Goal: Find specific page/section: Find specific page/section

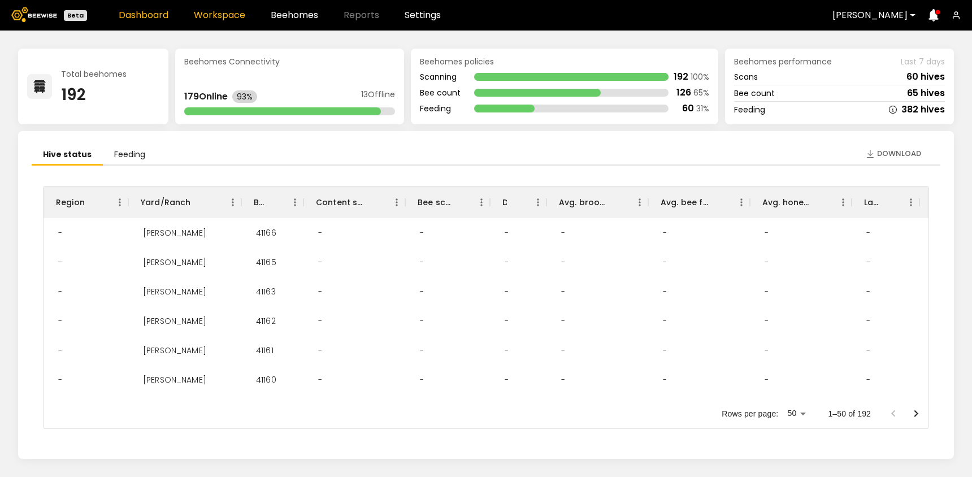
click at [211, 18] on link "Workspace" at bounding box center [219, 15] width 51 height 9
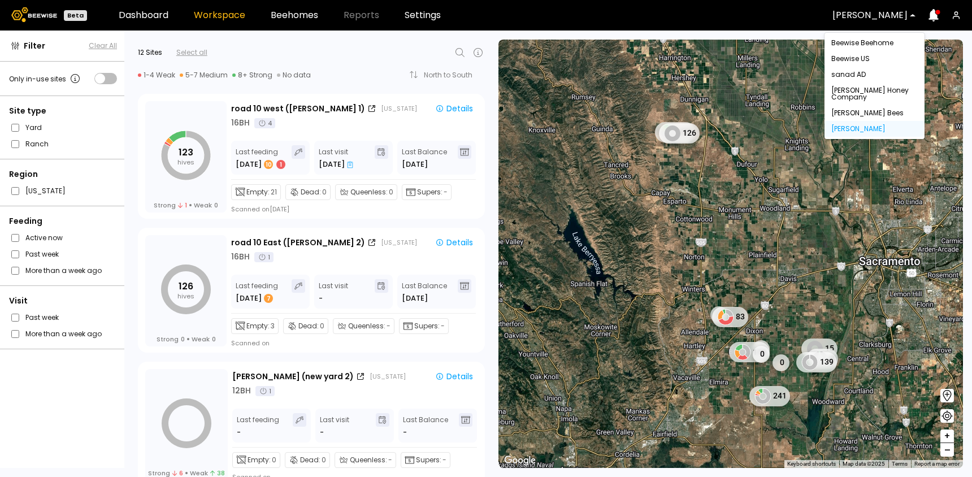
click at [849, 12] on div at bounding box center [869, 15] width 75 height 10
click at [854, 45] on div "Beewise Beehome" at bounding box center [874, 43] width 86 height 7
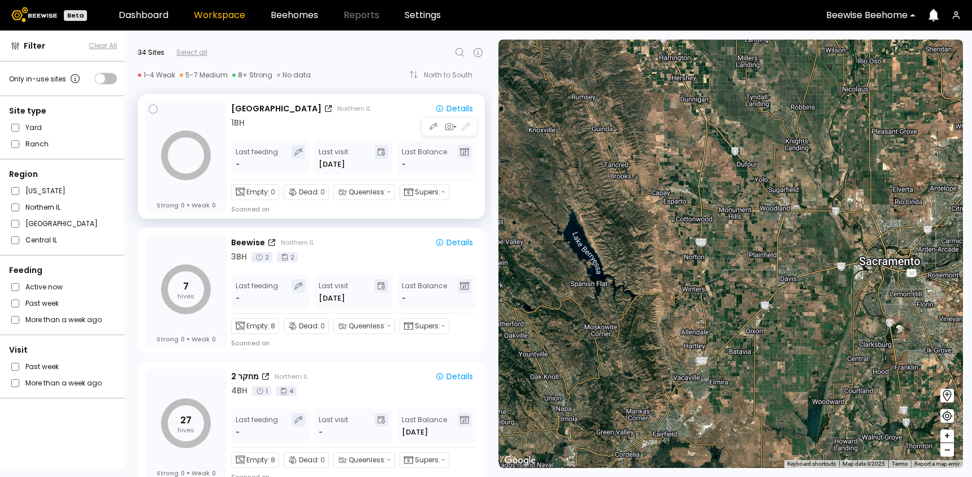
click at [347, 126] on div "1 BH" at bounding box center [354, 123] width 246 height 12
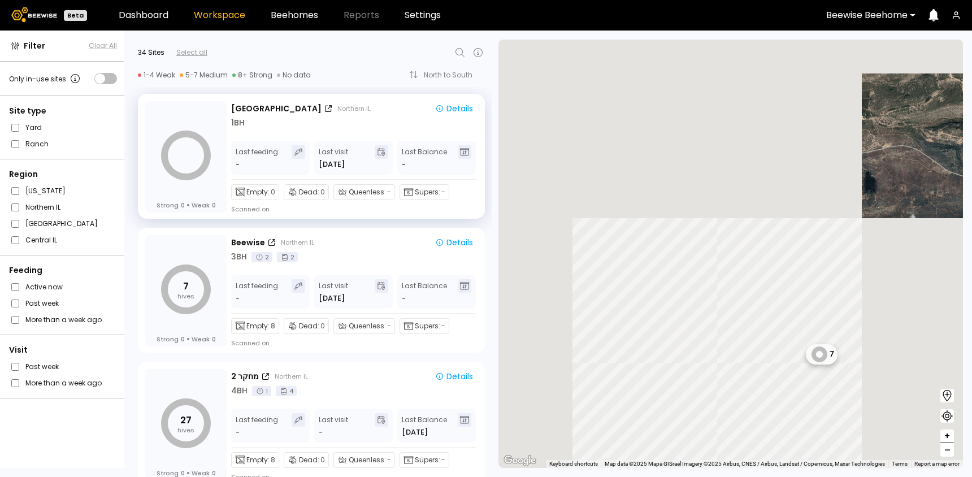
click at [451, 51] on div at bounding box center [336, 53] width 259 height 14
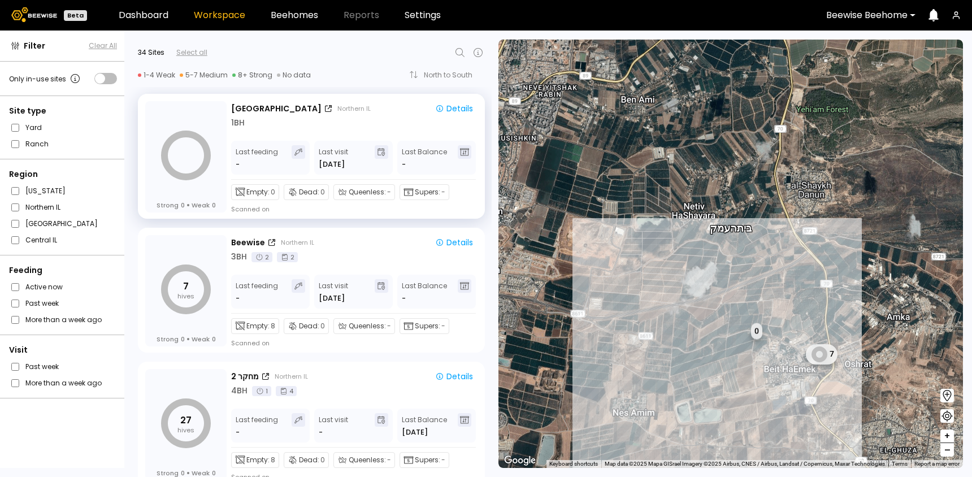
click at [460, 52] on icon at bounding box center [460, 53] width 14 height 14
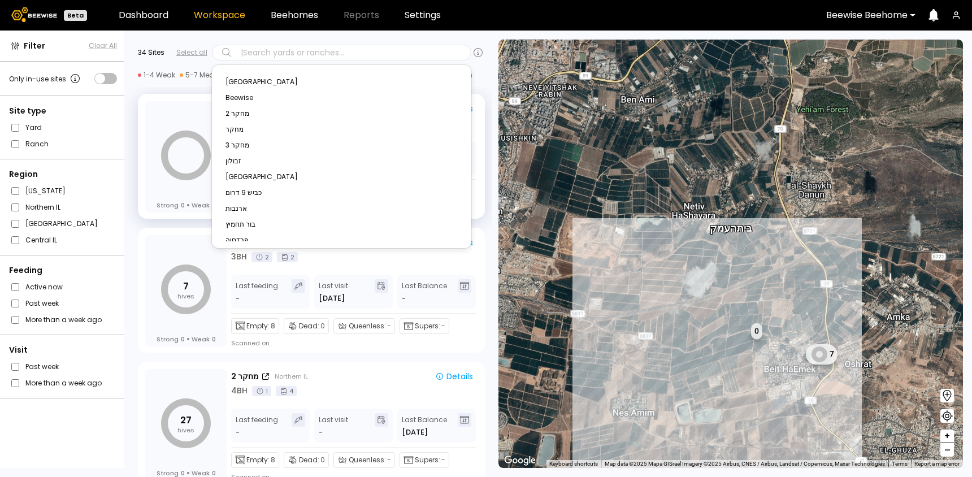
type input "*"
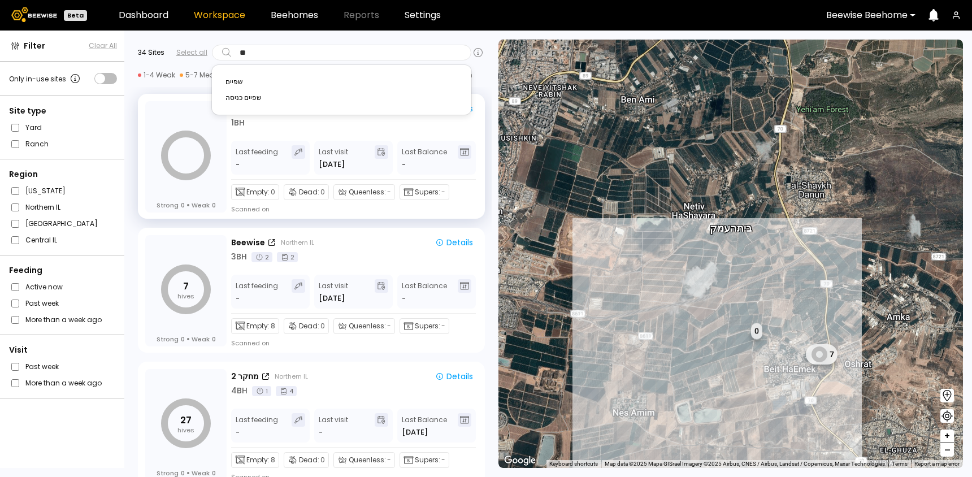
type input "***"
click at [271, 82] on div "שפיים" at bounding box center [341, 82] width 232 height 7
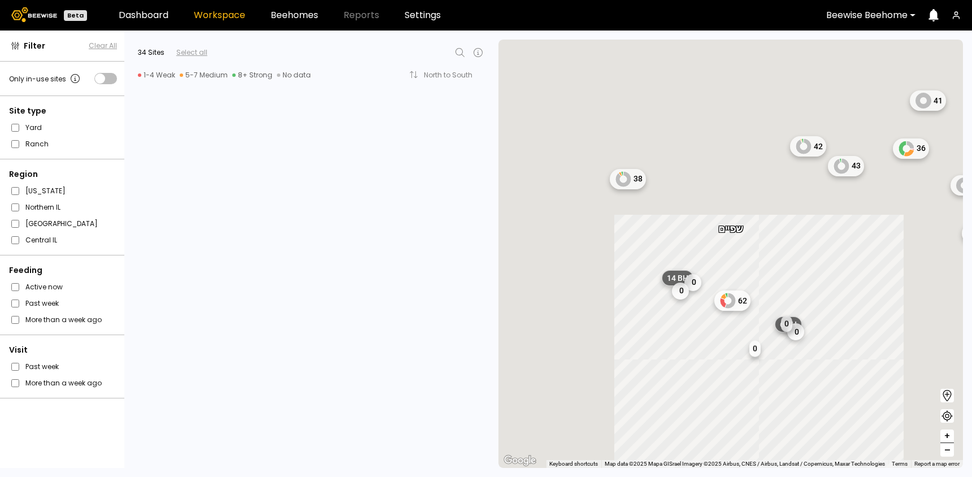
scroll to position [3755, 0]
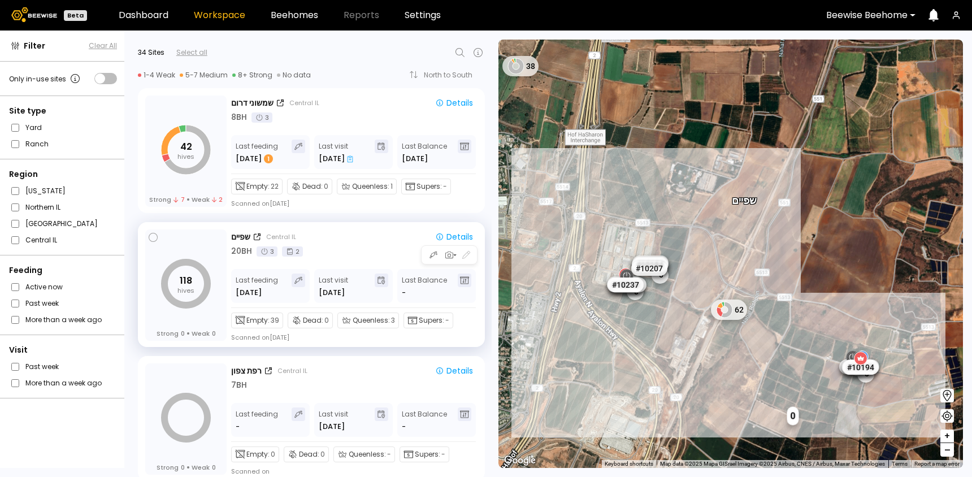
click at [342, 244] on div "שפיים Central IL Details 20 BH 3 2" at bounding box center [354, 244] width 246 height 27
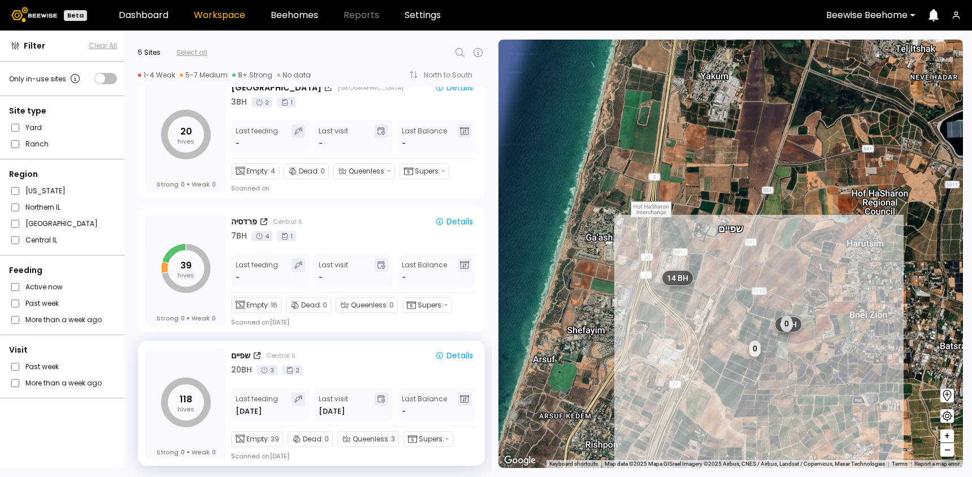
scroll to position [289, 0]
click at [350, 370] on div "20 BH 3 2" at bounding box center [354, 370] width 246 height 12
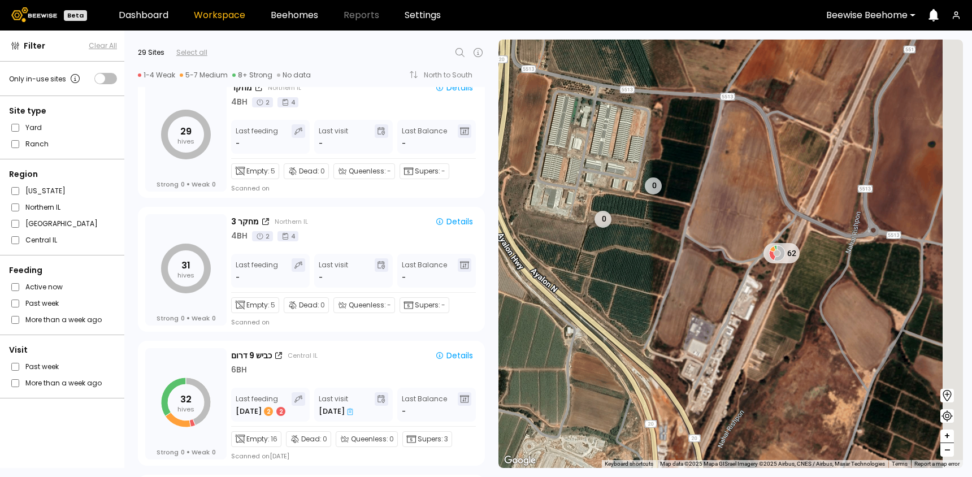
drag, startPoint x: 845, startPoint y: 334, endPoint x: 809, endPoint y: 301, distance: 49.6
click at [809, 301] on div "1 BH 1 BH 1 BH 1 BH 1 BH 1 BH 1 BH 0 0 62 1 BH 1 BH" at bounding box center [730, 254] width 464 height 428
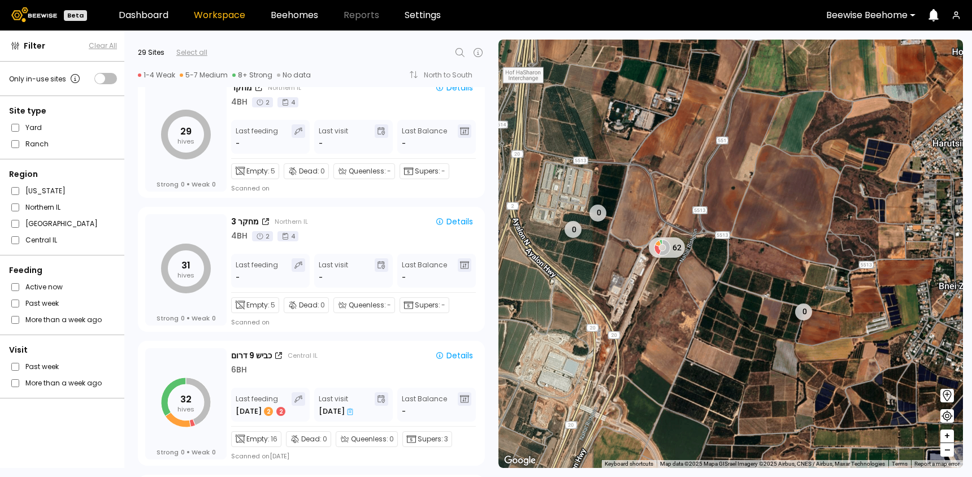
drag, startPoint x: 923, startPoint y: 272, endPoint x: 802, endPoint y: 268, distance: 121.0
click at [802, 268] on div "1 BH 1 BH 1 BH 1 BH 1 BH 1 BH 1 BH 0 62 1 BH 1 BH 0 0" at bounding box center [730, 254] width 464 height 428
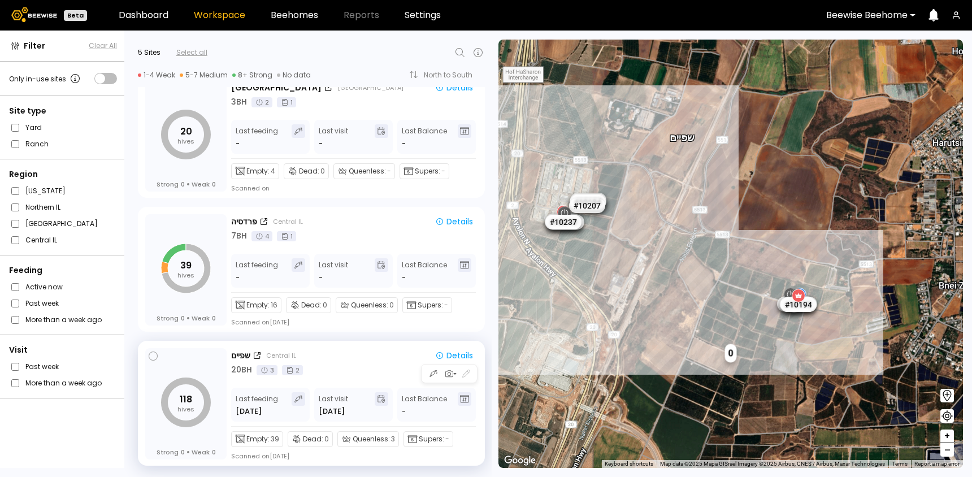
click at [339, 362] on div "שפיים Central IL Details 20 BH 3 2" at bounding box center [354, 362] width 246 height 27
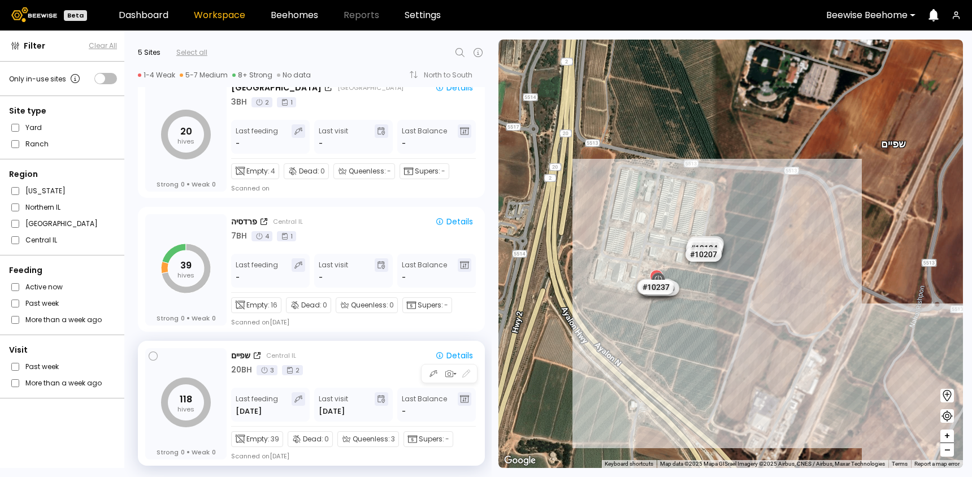
click at [336, 367] on div "20 BH 3 2" at bounding box center [354, 370] width 246 height 12
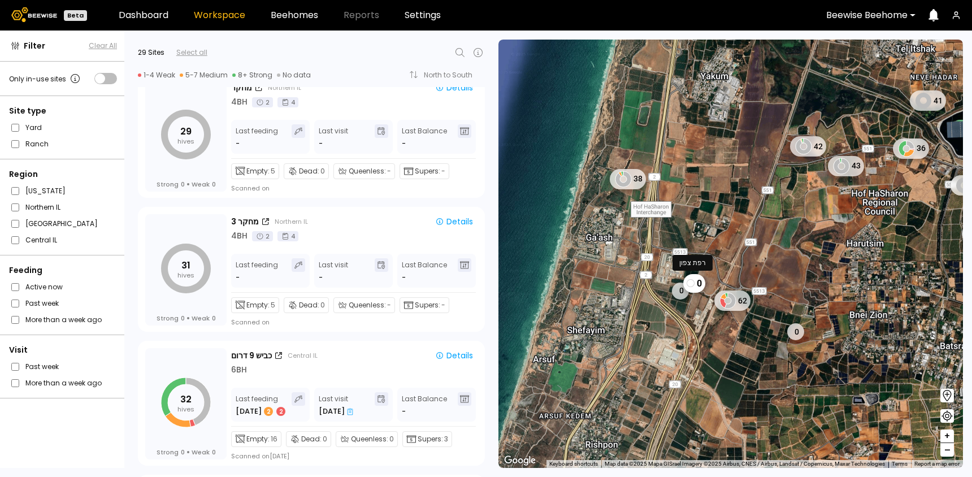
click at [695, 284] on div "0" at bounding box center [694, 283] width 22 height 19
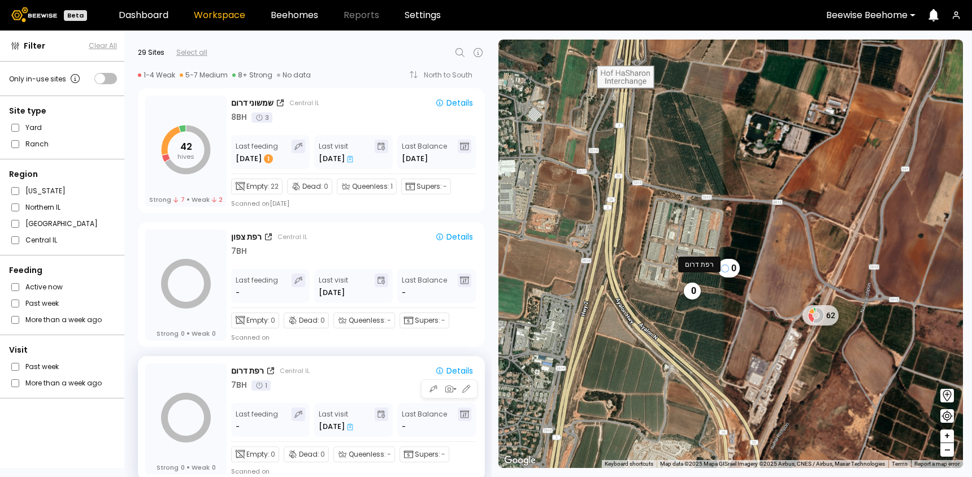
scroll to position [3219, 0]
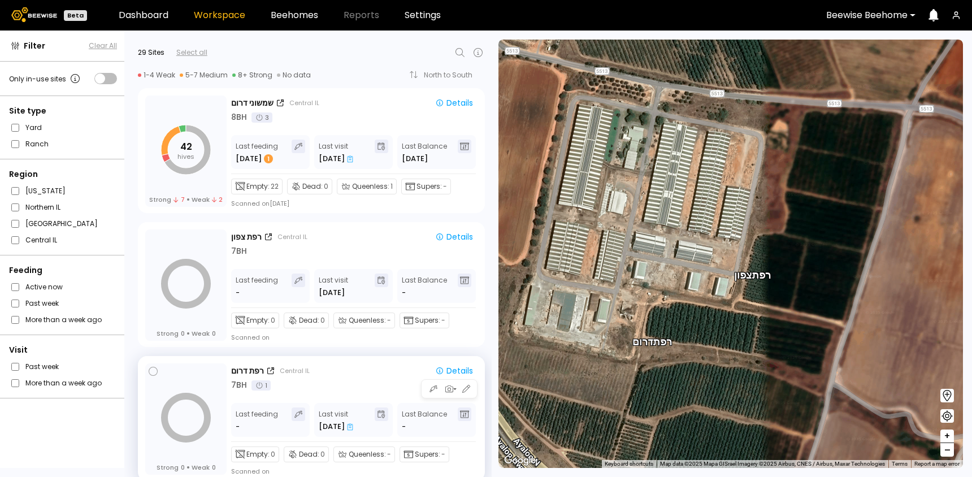
click at [353, 383] on div "7 BH 1" at bounding box center [354, 385] width 246 height 12
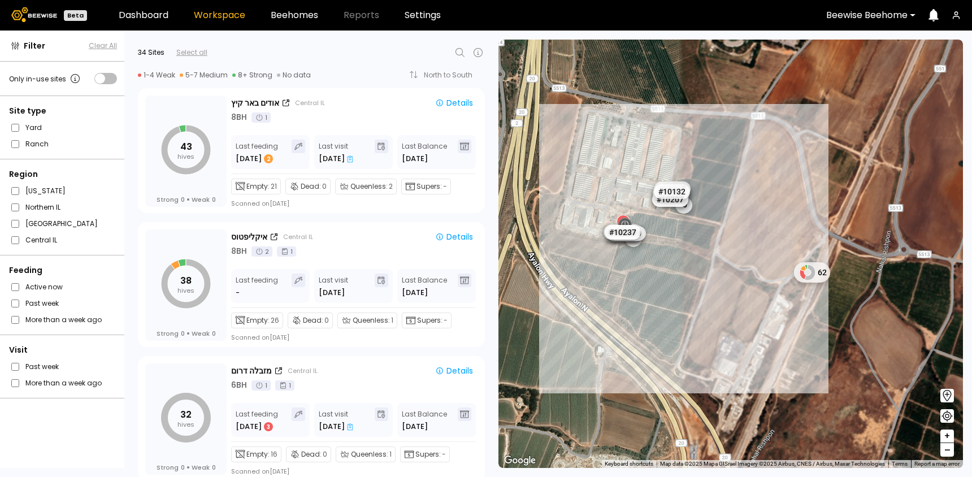
drag, startPoint x: 924, startPoint y: 345, endPoint x: 745, endPoint y: 286, distance: 188.0
click at [745, 286] on div "1 BH 1 BH 1 BH 1 BH 1 BH 1 BH 1 BH 0 0 1 BH 1 BH # 10171 # 10078 # 10120 # 1003…" at bounding box center [730, 254] width 464 height 428
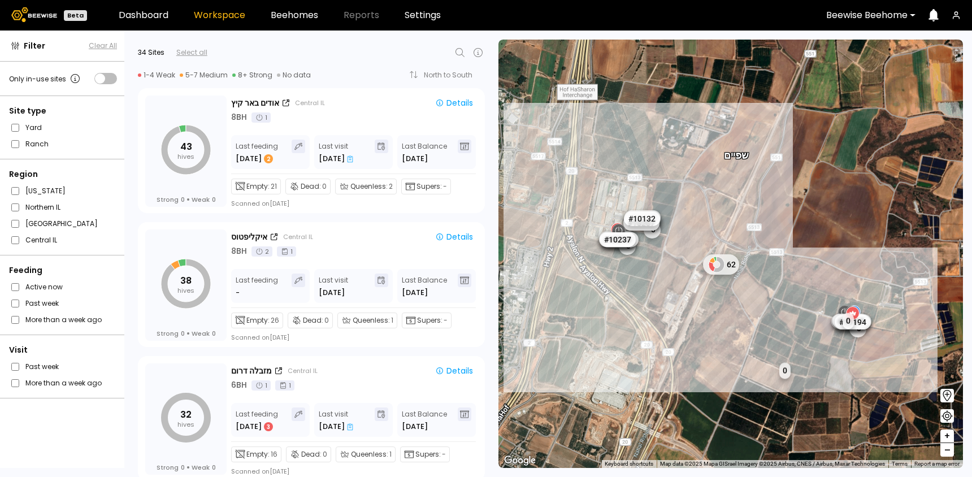
drag, startPoint x: 768, startPoint y: 332, endPoint x: 696, endPoint y: 316, distance: 74.0
click at [696, 316] on div "1 BH 1 BH 1 BH 1 BH 1 BH 1 BH 1 BH 0 0 1 BH 1 BH # 10171 # 10078 # 10120 # 1003…" at bounding box center [730, 254] width 464 height 428
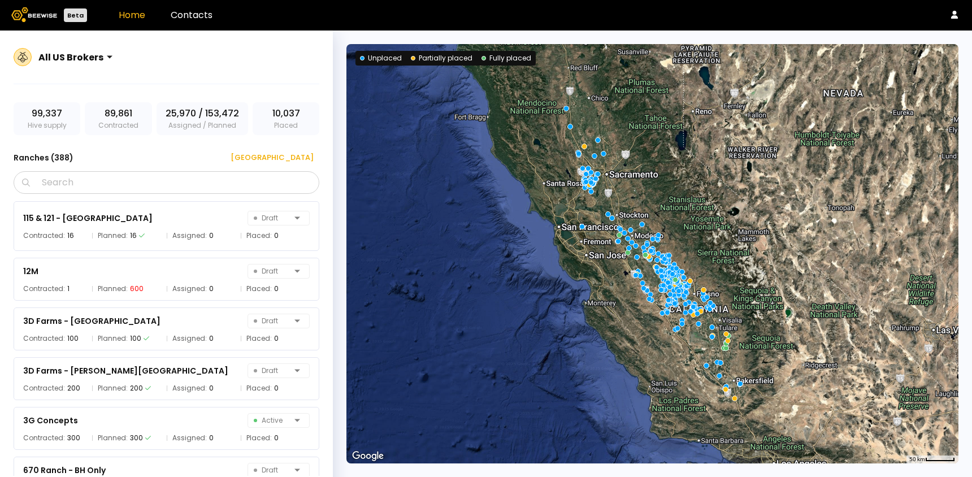
click at [76, 53] on div at bounding box center [70, 57] width 65 height 10
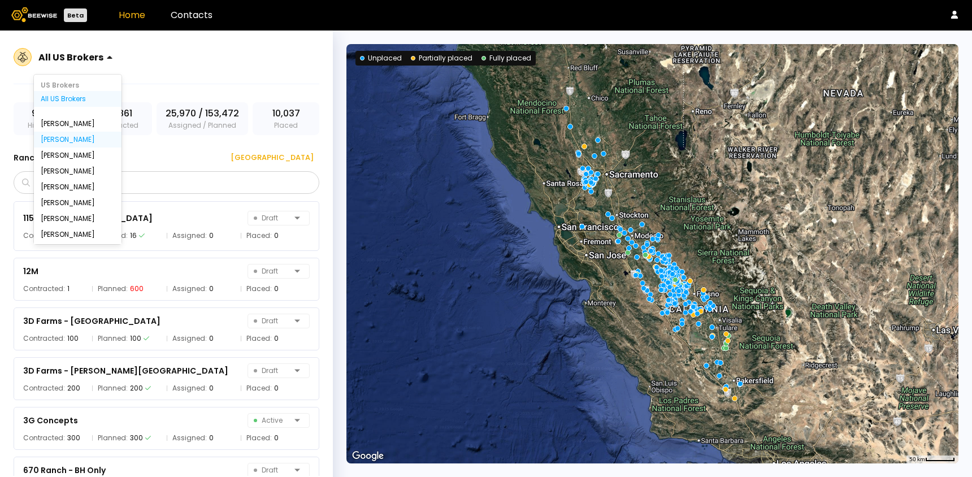
scroll to position [150, 0]
click at [54, 186] on div "All IL Brokers" at bounding box center [78, 189] width 88 height 16
click at [55, 185] on div "All IL Brokers" at bounding box center [78, 188] width 74 height 7
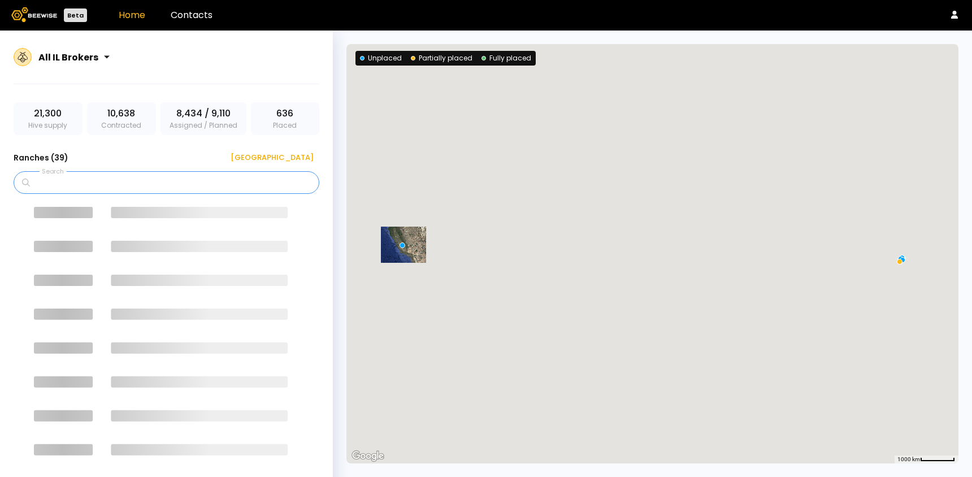
click at [68, 183] on input "Search" at bounding box center [170, 182] width 276 height 21
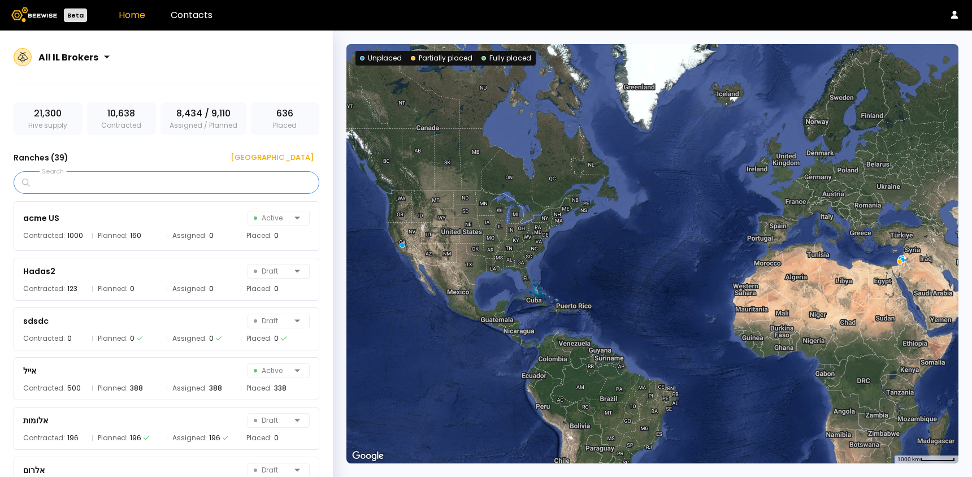
type input "*"
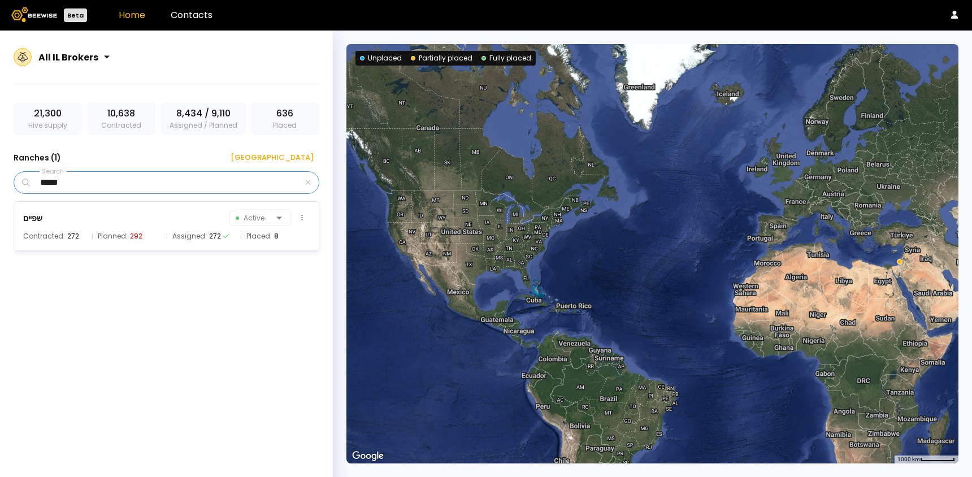
type input "*****"
click at [72, 216] on div "שפיים Active" at bounding box center [166, 218] width 286 height 16
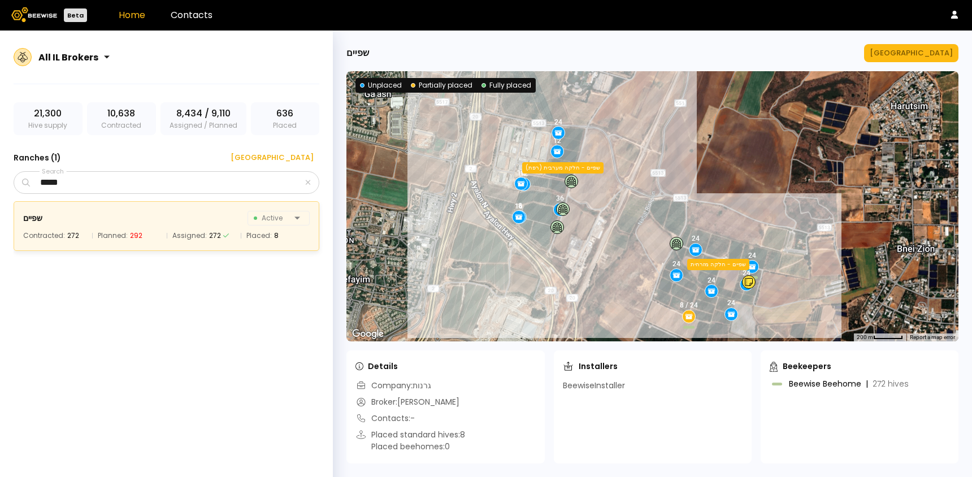
drag, startPoint x: 475, startPoint y: 136, endPoint x: 463, endPoint y: 158, distance: 25.3
click at [462, 158] on div "24 24 8 / 24 36 24 24 24 12 8 12 16 24 24 16 שפיים - חלקה מערבית (רפת) שפיים - …" at bounding box center [652, 206] width 612 height 270
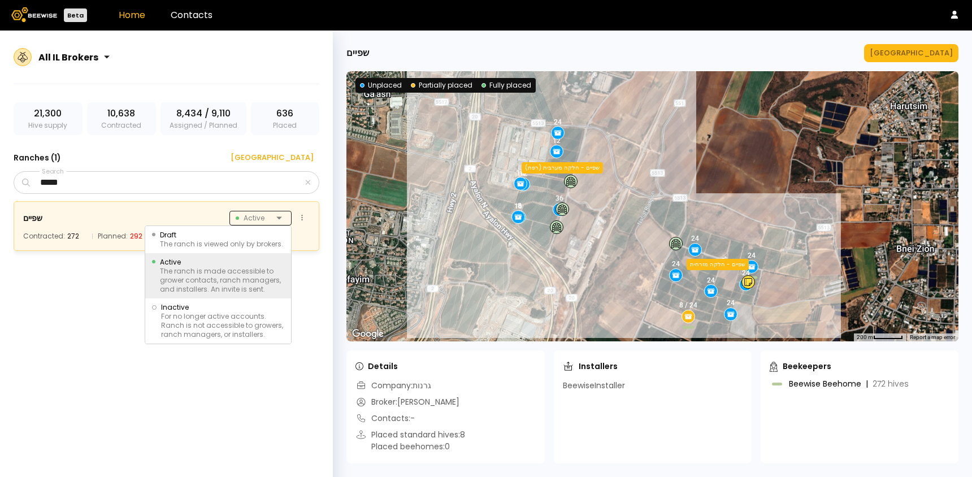
click at [259, 219] on span "Active" at bounding box center [254, 218] width 36 height 14
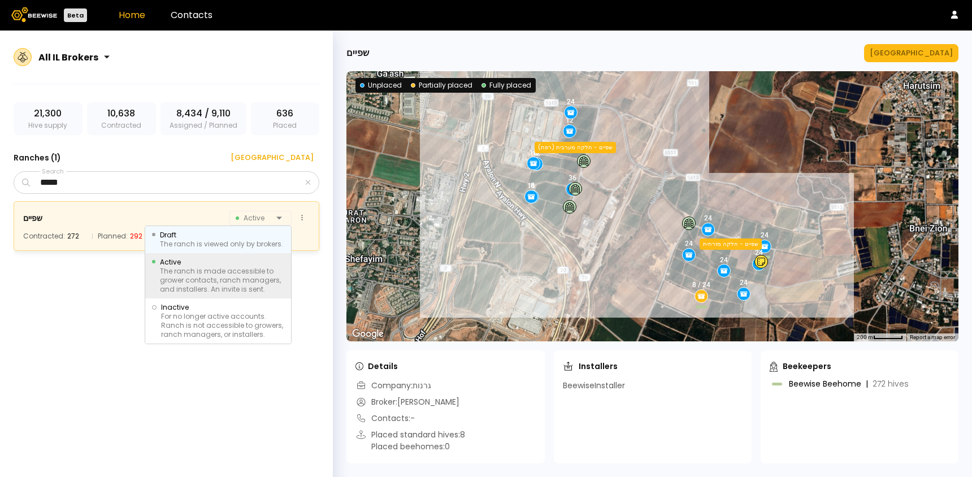
click at [206, 244] on div "The ranch is viewed only by brokers." at bounding box center [221, 244] width 123 height 9
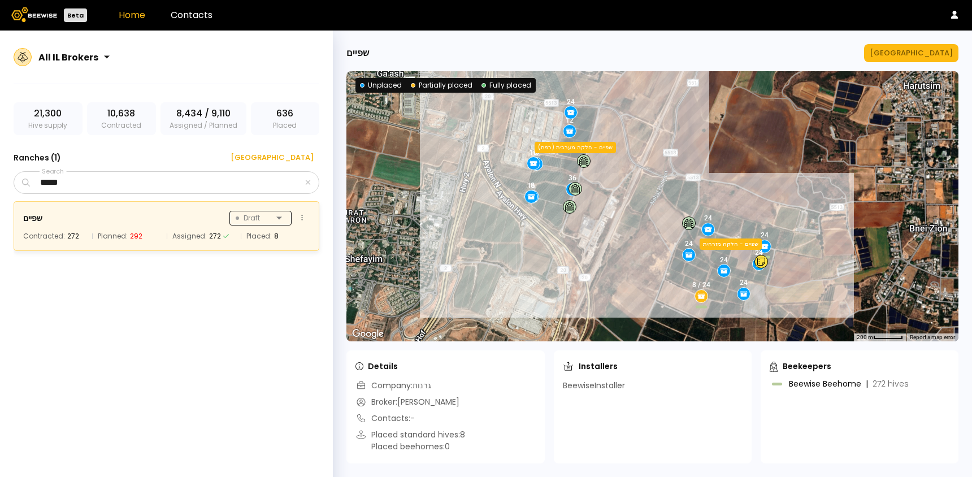
click at [286, 218] on div at bounding box center [286, 218] width 0 height 0
click at [312, 183] on div "*****" at bounding box center [167, 182] width 306 height 23
click at [308, 183] on icon "button" at bounding box center [308, 182] width 6 height 7
click at [233, 184] on input "Search" at bounding box center [170, 182] width 276 height 21
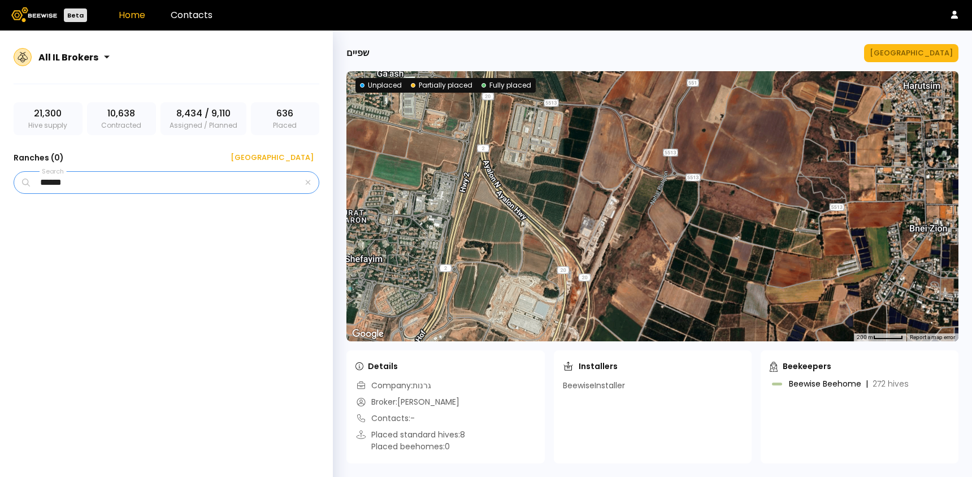
scroll to position [0, 0]
type input "******"
click at [45, 59] on div at bounding box center [69, 57] width 62 height 10
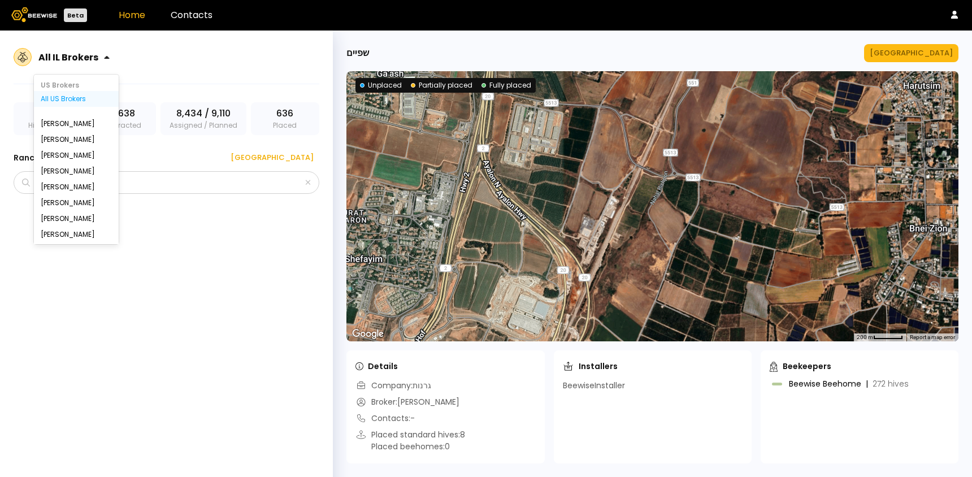
click at [58, 98] on div "All US Brokers" at bounding box center [76, 98] width 71 height 7
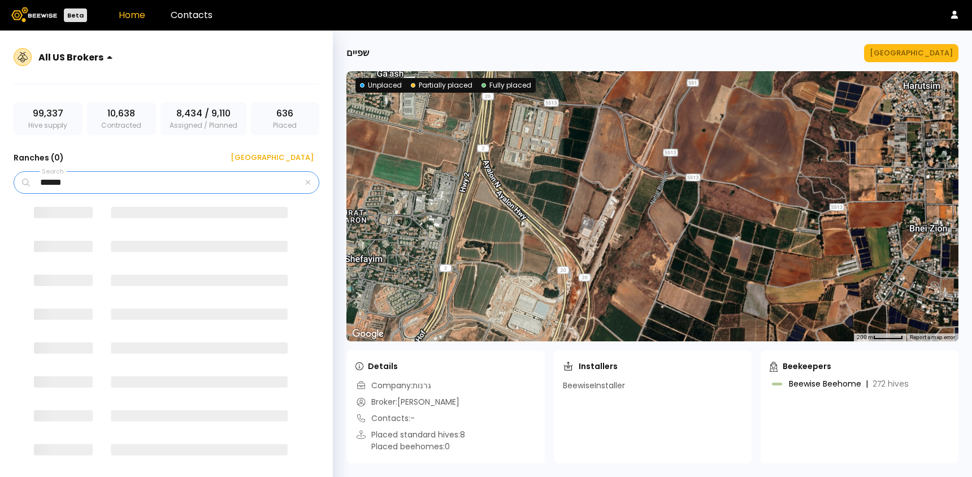
click at [84, 181] on input "******" at bounding box center [167, 182] width 271 height 21
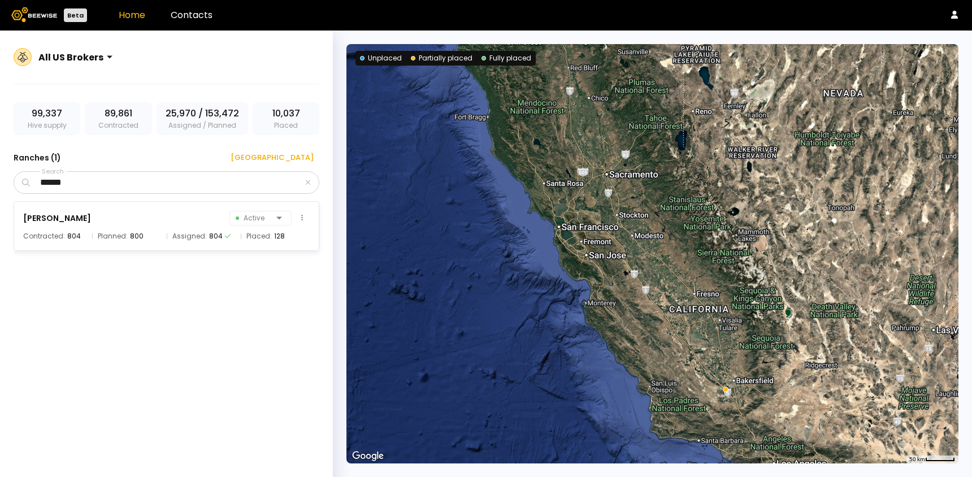
click at [78, 233] on div "804" at bounding box center [74, 236] width 14 height 11
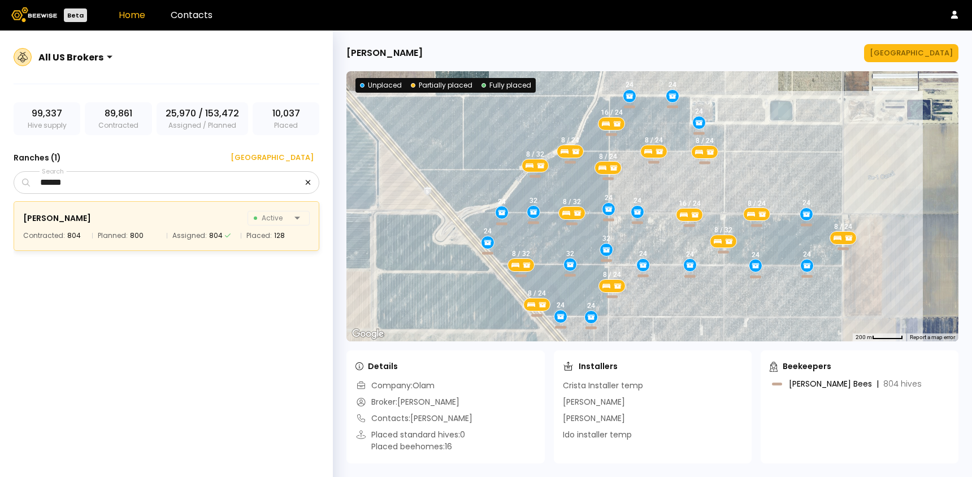
click at [306, 181] on icon "button" at bounding box center [308, 182] width 6 height 7
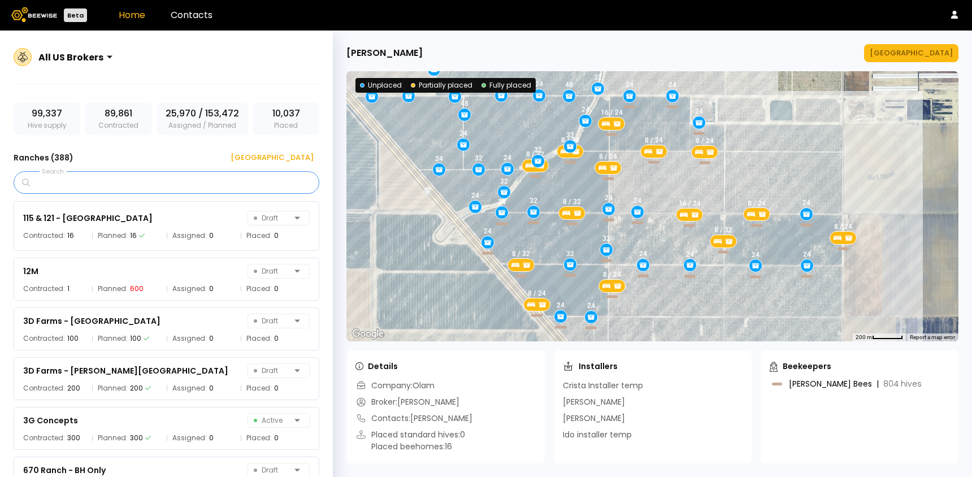
click at [242, 181] on input "Search" at bounding box center [170, 182] width 276 height 21
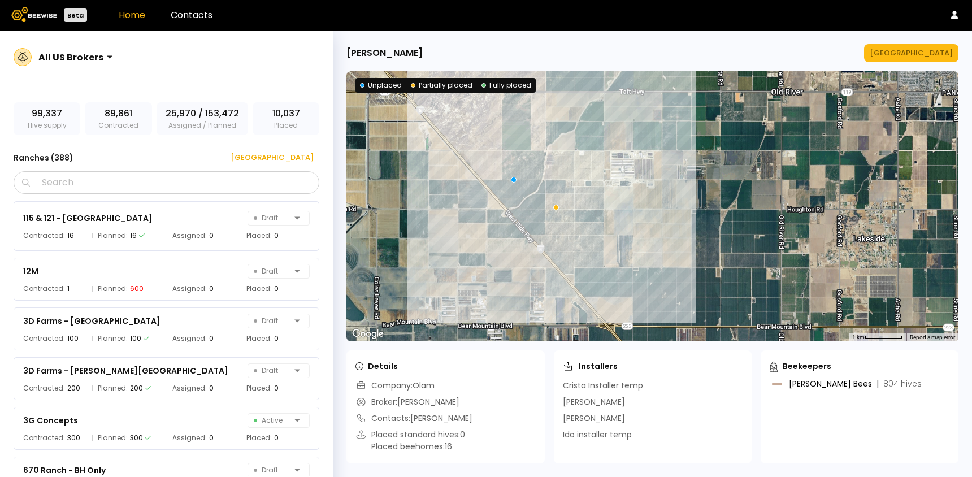
drag, startPoint x: 568, startPoint y: 151, endPoint x: 564, endPoint y: 169, distance: 18.6
click at [564, 169] on div at bounding box center [652, 206] width 612 height 270
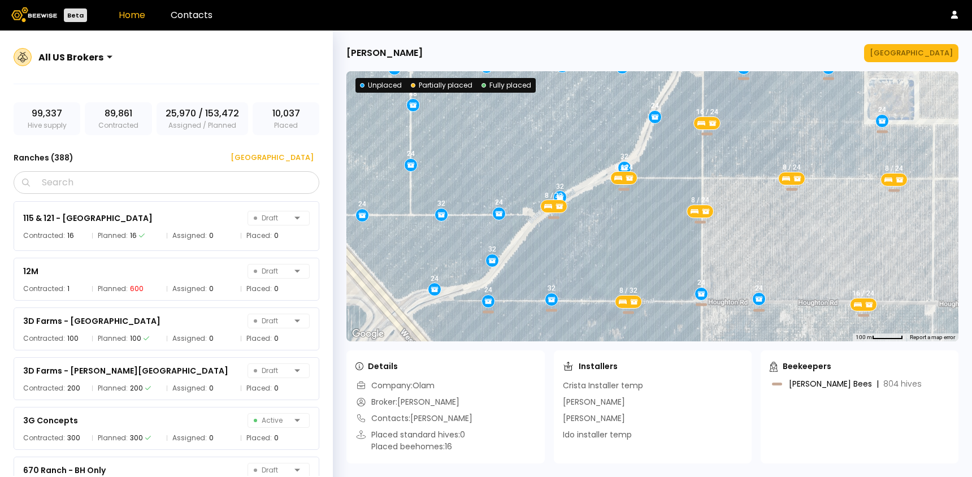
drag, startPoint x: 475, startPoint y: 294, endPoint x: 576, endPoint y: 173, distance: 158.1
click at [576, 173] on div "24 48 32 32 24 24 32 24 24 24 24 32 48 32 24 32 24 24 24 32 32 48 24 32 24 32 3…" at bounding box center [652, 206] width 612 height 270
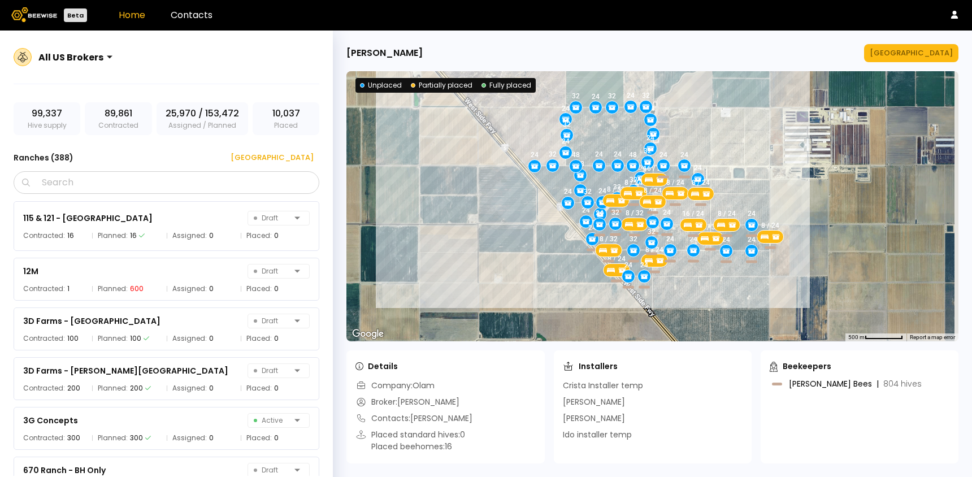
drag, startPoint x: 743, startPoint y: 112, endPoint x: 707, endPoint y: 159, distance: 58.4
click at [707, 159] on div "24 48 32 32 24 24 32 24 24 24 24 32 48 32 24 32 24 24 24 32 32 48 24 32 24 32 3…" at bounding box center [652, 206] width 612 height 270
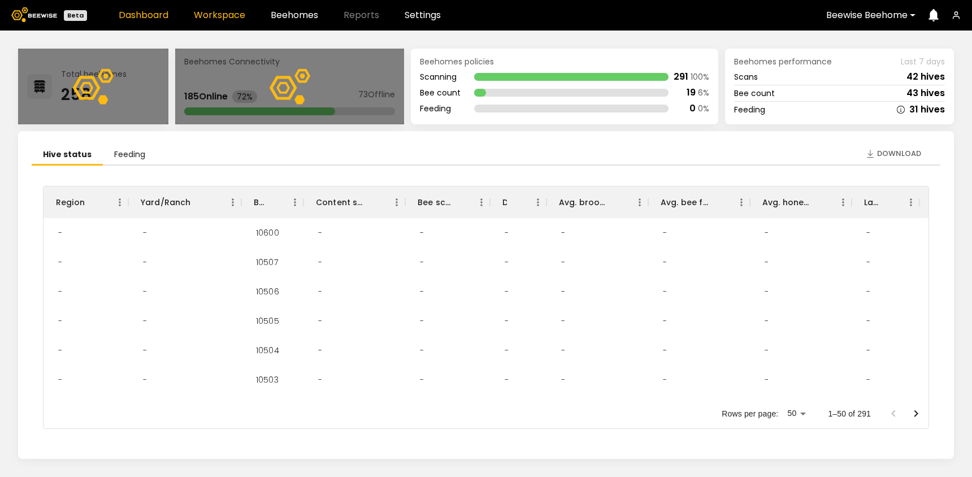
click at [229, 19] on link "Workspace" at bounding box center [219, 15] width 51 height 9
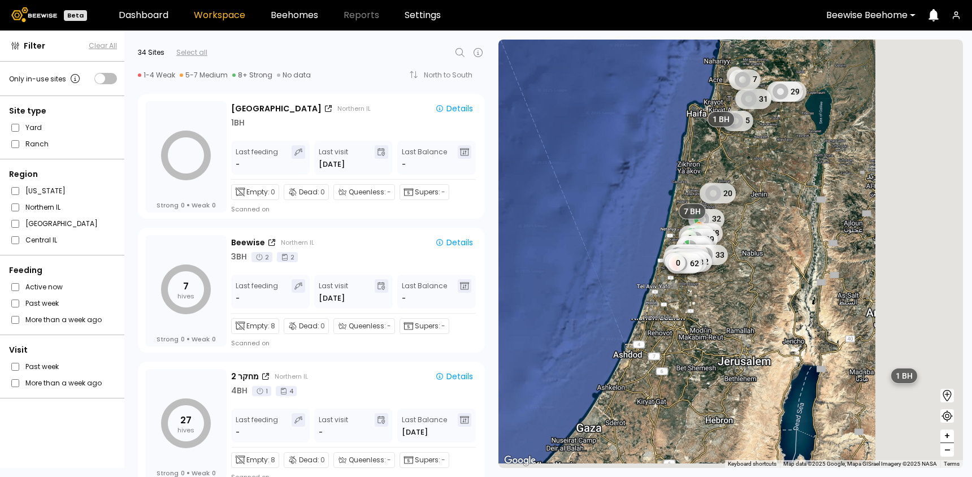
click at [872, 21] on div "Beewise Beehome" at bounding box center [866, 15] width 97 height 26
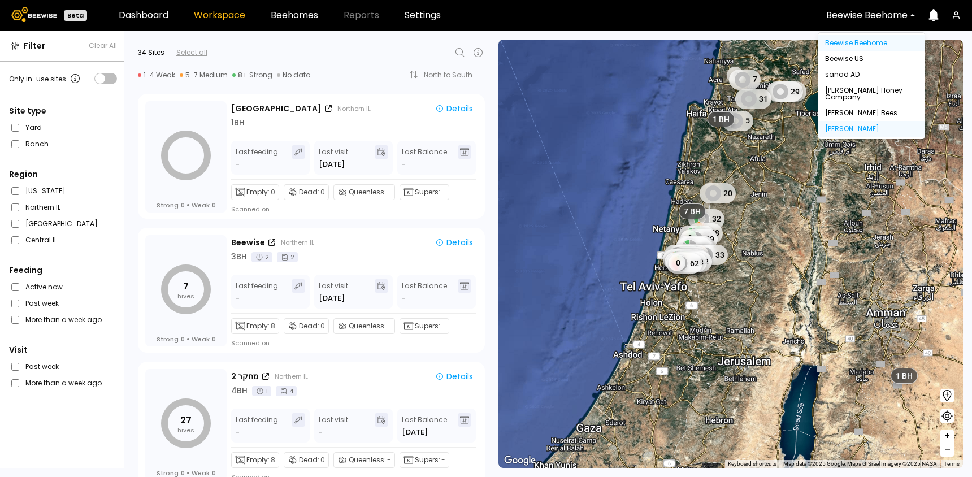
click at [828, 132] on div "[PERSON_NAME]" at bounding box center [871, 128] width 93 height 7
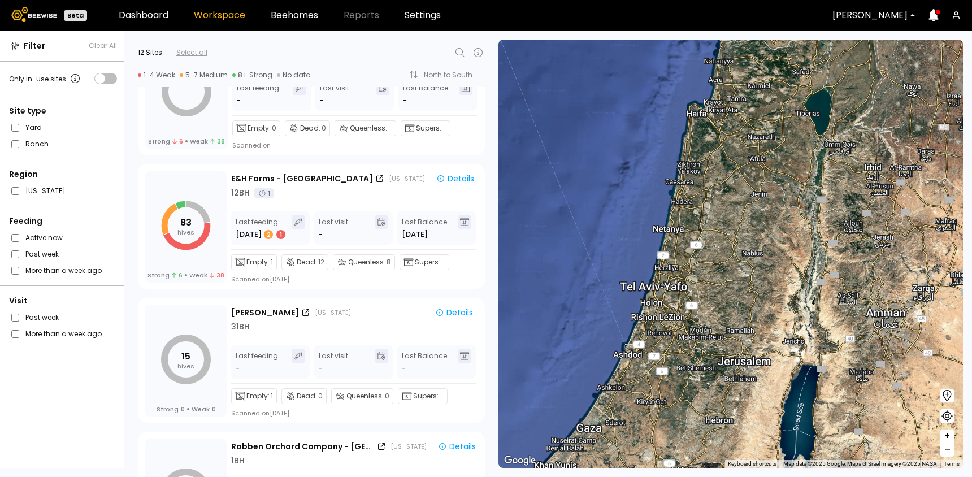
scroll to position [336, 0]
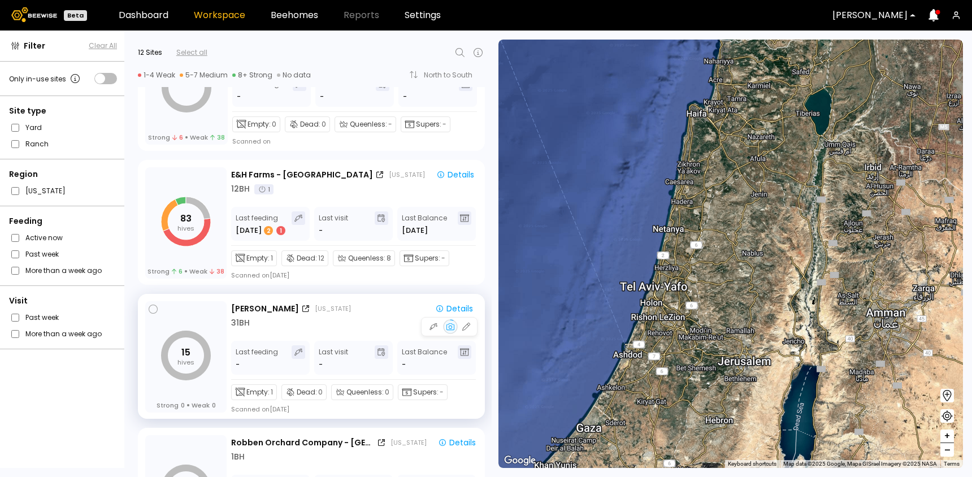
click at [359, 327] on div "31 BH" at bounding box center [354, 323] width 246 height 12
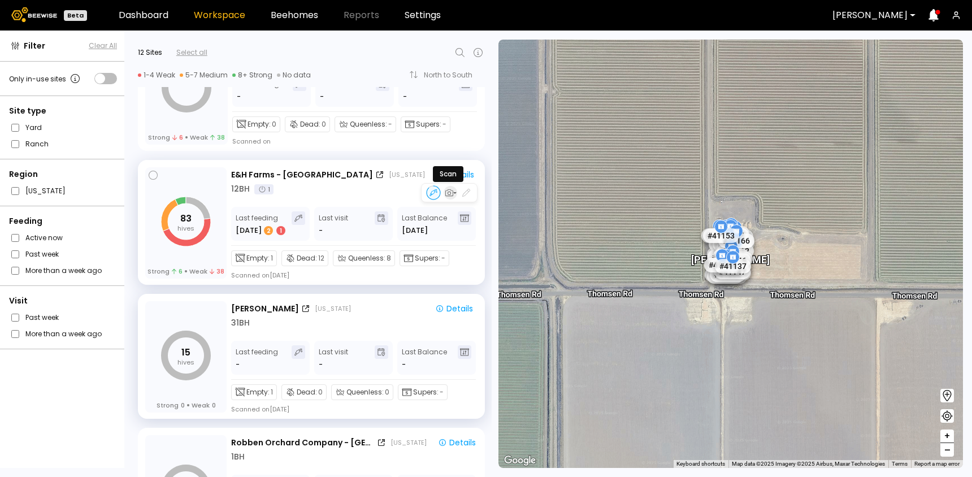
click at [449, 195] on icon "button" at bounding box center [449, 193] width 10 height 10
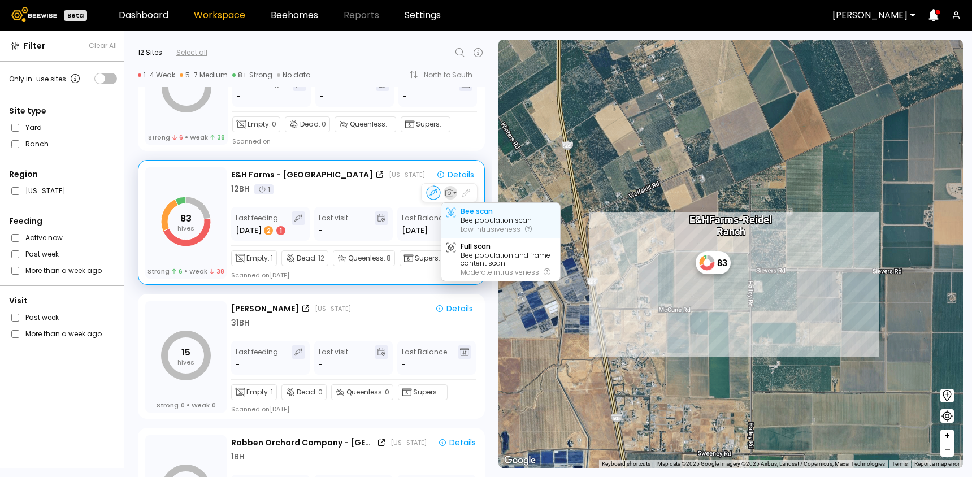
click at [459, 215] on div "Bee scan Bee population scan Low intrusiveness" at bounding box center [500, 220] width 119 height 35
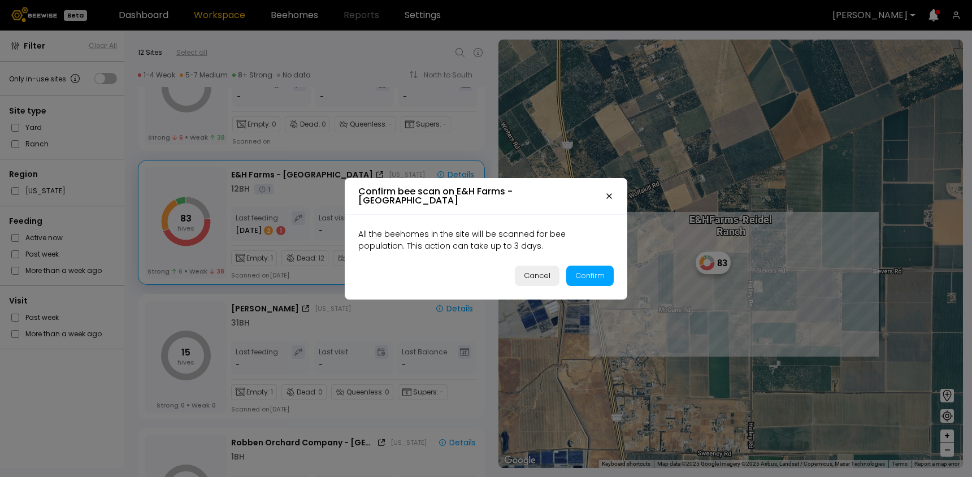
click at [536, 272] on div "Cancel" at bounding box center [537, 275] width 27 height 11
